Goal: Navigation & Orientation: Find specific page/section

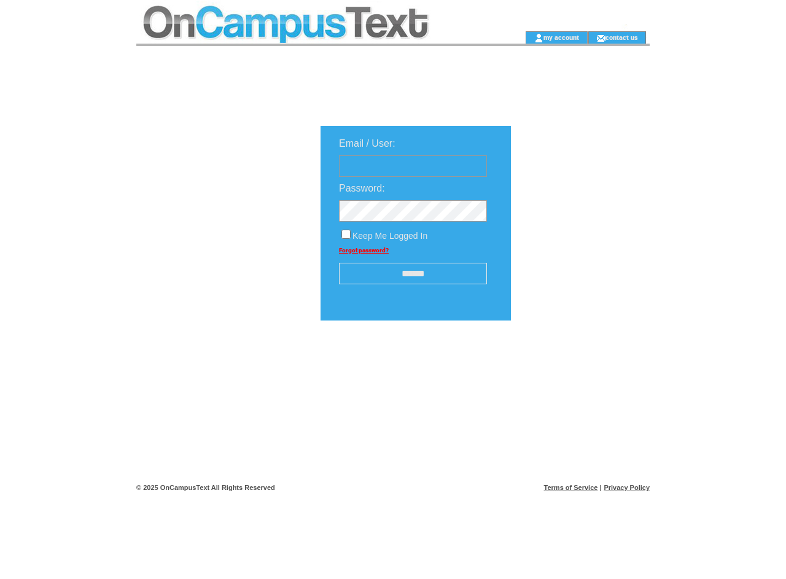
click at [311, 15] on td at bounding box center [310, 15] width 349 height 31
click at [311, 37] on td at bounding box center [310, 37] width 349 height 12
click at [505, 37] on td at bounding box center [505, 37] width 39 height 12
click at [561, 37] on link "my account" at bounding box center [561, 37] width 36 height 8
click at [622, 37] on link "contact us" at bounding box center [621, 37] width 33 height 8
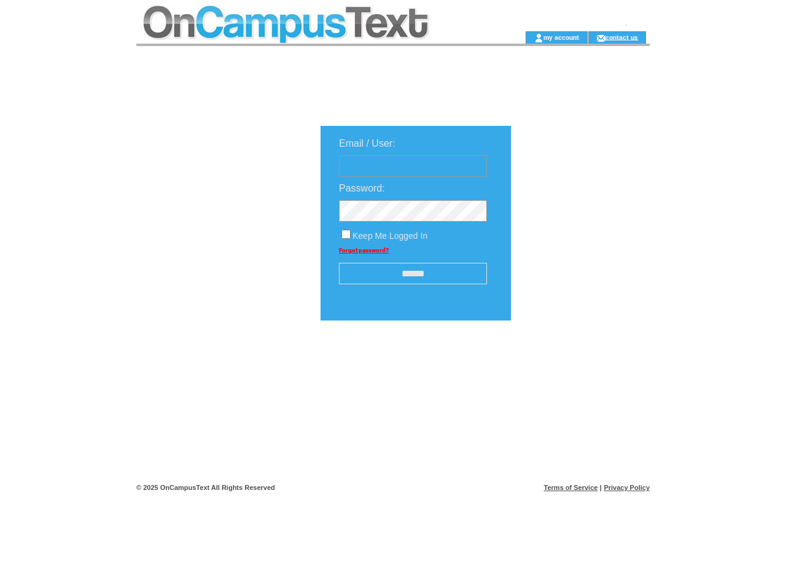
click at [413, 274] on input "******" at bounding box center [413, 273] width 148 height 21
click at [577, 363] on img at bounding box center [576, 358] width 61 height 15
click at [571, 487] on link "Terms of Service" at bounding box center [571, 487] width 54 height 7
click at [626, 487] on link "Privacy Policy" at bounding box center [626, 487] width 46 height 7
